Goal: Task Accomplishment & Management: Use online tool/utility

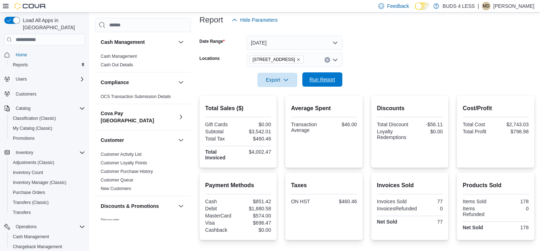
scroll to position [69, 0]
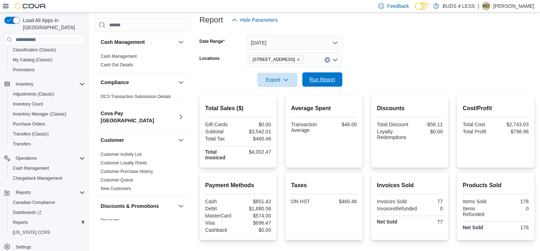
click at [318, 83] on span "Run Report" at bounding box center [322, 79] width 31 height 14
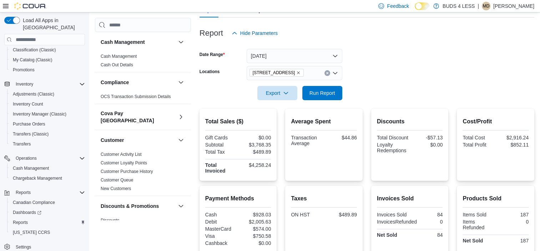
scroll to position [52, 0]
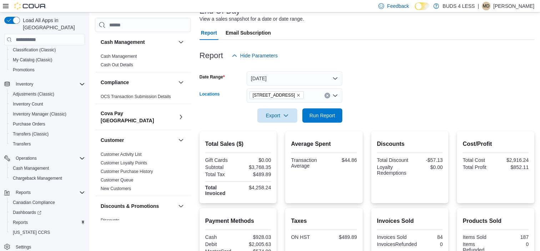
click at [300, 96] on icon "Remove 2125 16th St E., Unit H3 from selection in this group" at bounding box center [298, 95] width 4 height 4
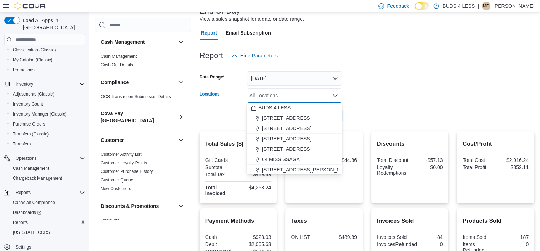
click at [378, 98] on form "Date Range [DATE] Locations All Locations Combo box. Selected. Combo box input.…" at bounding box center [366, 93] width 335 height 60
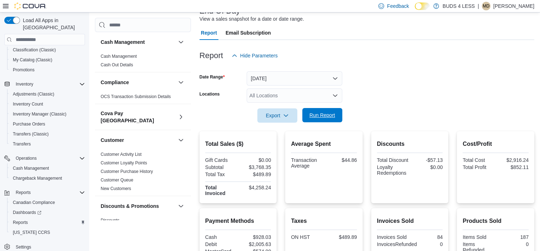
click at [335, 114] on span "Run Report" at bounding box center [322, 115] width 31 height 14
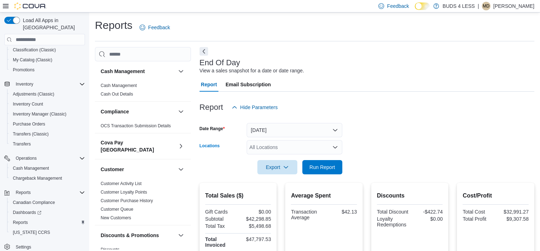
click at [287, 146] on div "All Locations" at bounding box center [295, 147] width 96 height 14
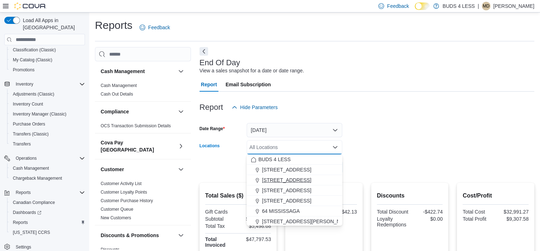
click at [279, 178] on span "[STREET_ADDRESS]" at bounding box center [286, 180] width 49 height 7
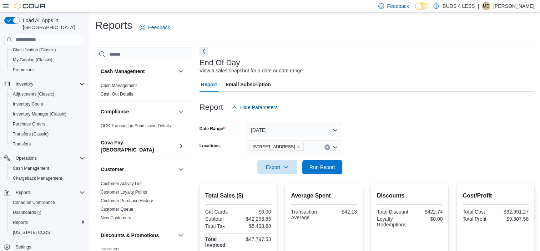
drag, startPoint x: 469, startPoint y: 153, endPoint x: 359, endPoint y: 158, distance: 110.3
click at [467, 153] on form "Date Range [DATE] Locations [STREET_ADDRESS] Export Run Report" at bounding box center [366, 145] width 335 height 60
click at [335, 164] on span "Run Report" at bounding box center [322, 167] width 31 height 14
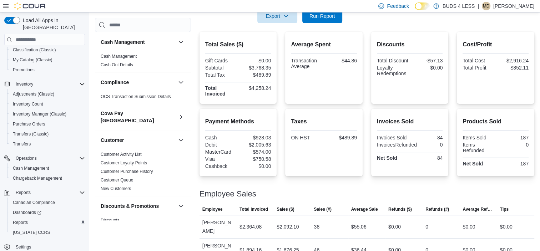
scroll to position [159, 0]
